Goal: Information Seeking & Learning: Learn about a topic

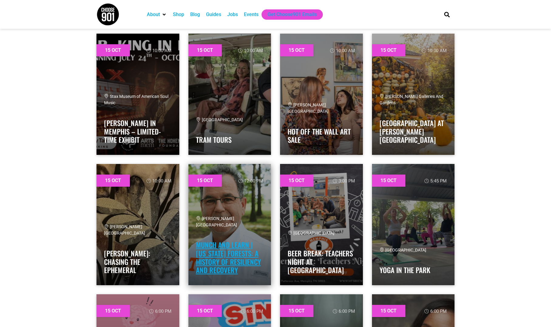
click at [218, 255] on link "Munch and Learn | [US_STATE] Forests: A History of Resiliency and Recovery" at bounding box center [228, 257] width 65 height 35
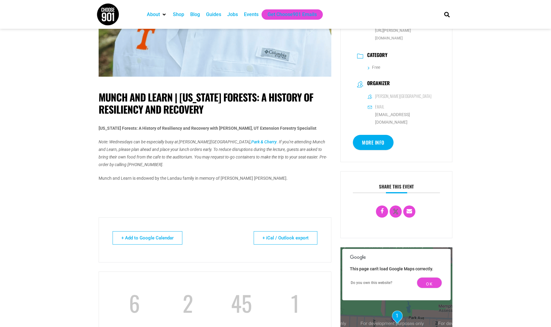
scroll to position [121, 0]
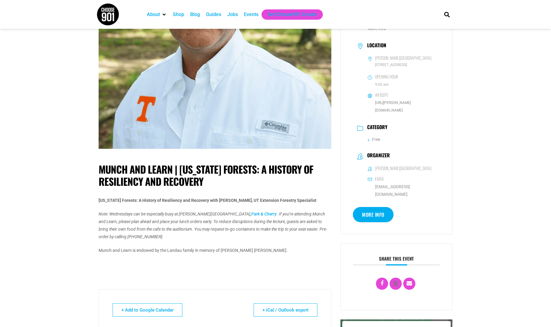
click at [107, 12] on img at bounding box center [107, 14] width 23 height 23
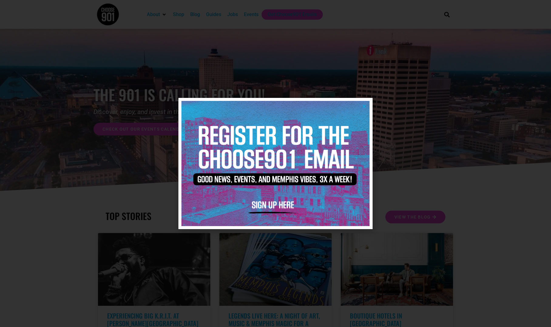
click at [364, 106] on icon "Close" at bounding box center [364, 106] width 5 height 5
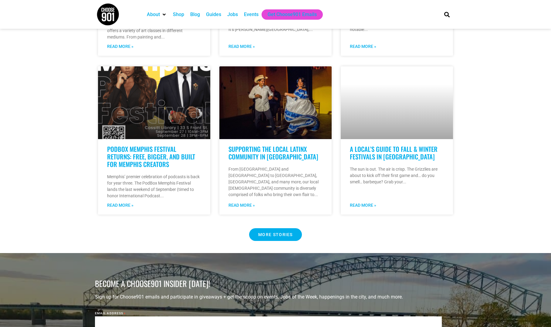
scroll to position [485, 0]
